Goal: Information Seeking & Learning: Learn about a topic

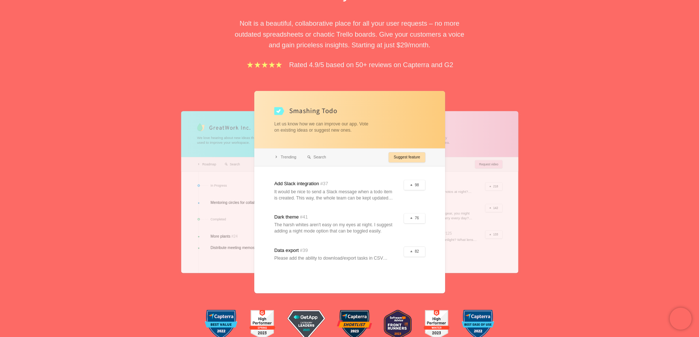
scroll to position [110, 0]
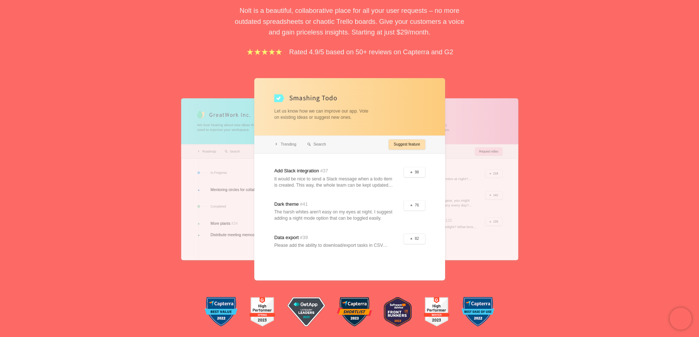
click at [473, 184] on div at bounding box center [441, 179] width 153 height 162
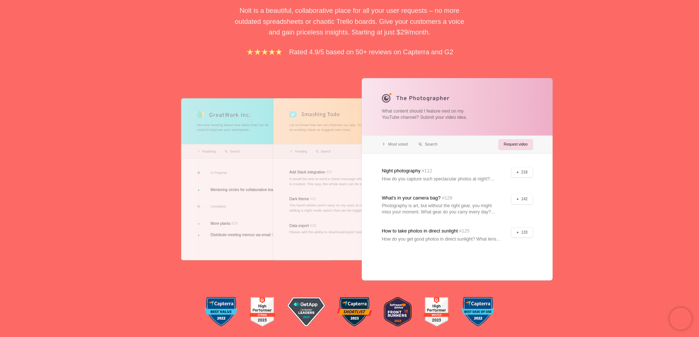
click at [226, 198] on div at bounding box center [257, 179] width 153 height 162
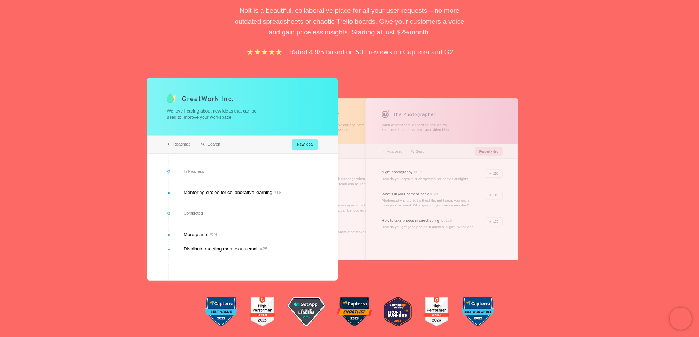
click at [364, 167] on div at bounding box center [349, 179] width 153 height 162
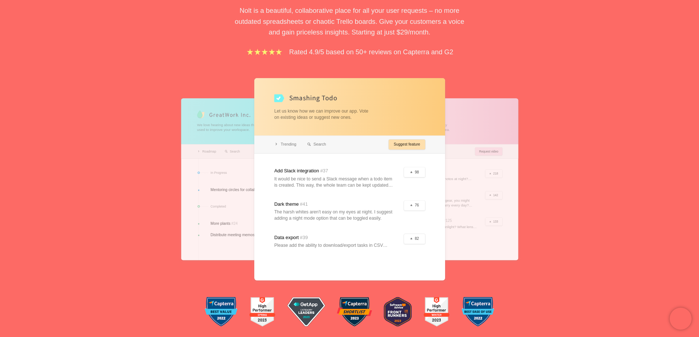
click at [472, 188] on div at bounding box center [441, 179] width 153 height 162
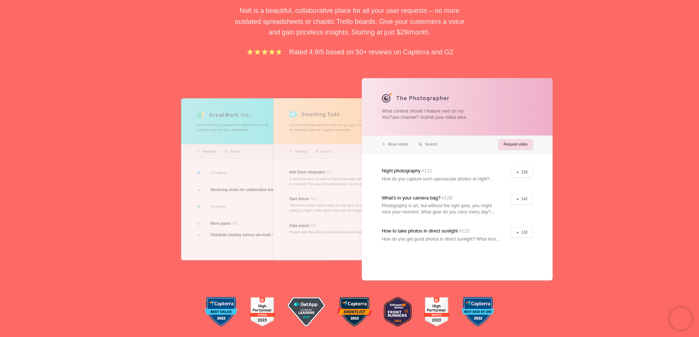
click at [328, 188] on div at bounding box center [349, 179] width 153 height 162
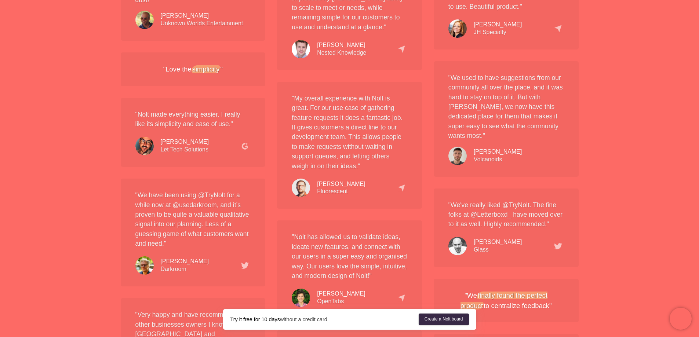
scroll to position [1174, 0]
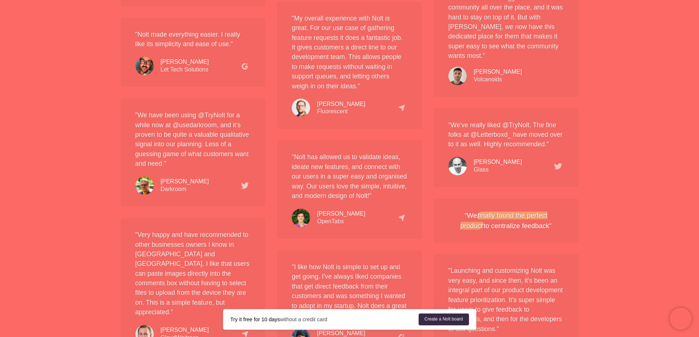
drag, startPoint x: 205, startPoint y: 103, endPoint x: 86, endPoint y: 107, distance: 119.3
drag, startPoint x: 95, startPoint y: 92, endPoint x: 90, endPoint y: 111, distance: 19.3
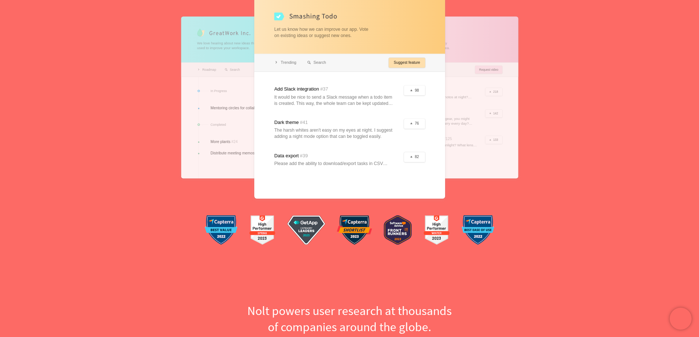
scroll to position [0, 0]
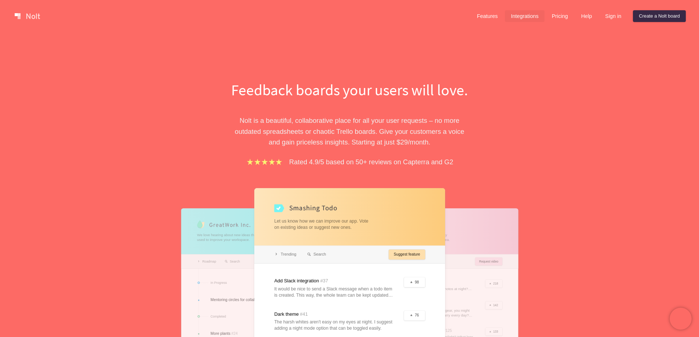
click at [513, 14] on link "Integrations" at bounding box center [524, 16] width 39 height 12
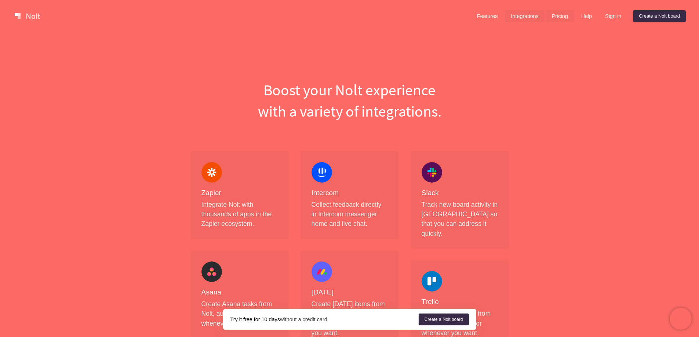
click at [558, 15] on link "Pricing" at bounding box center [560, 16] width 28 height 12
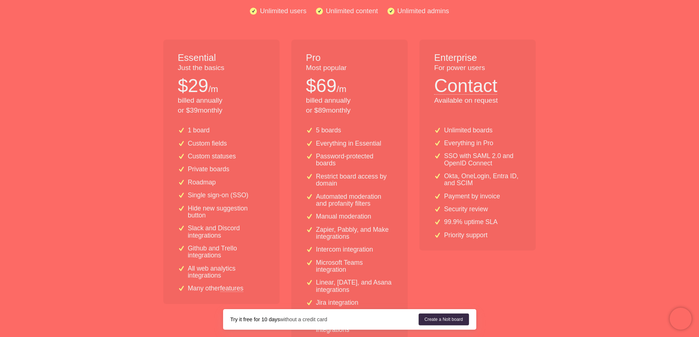
scroll to position [119, 0]
